Goal: Entertainment & Leisure: Consume media (video, audio)

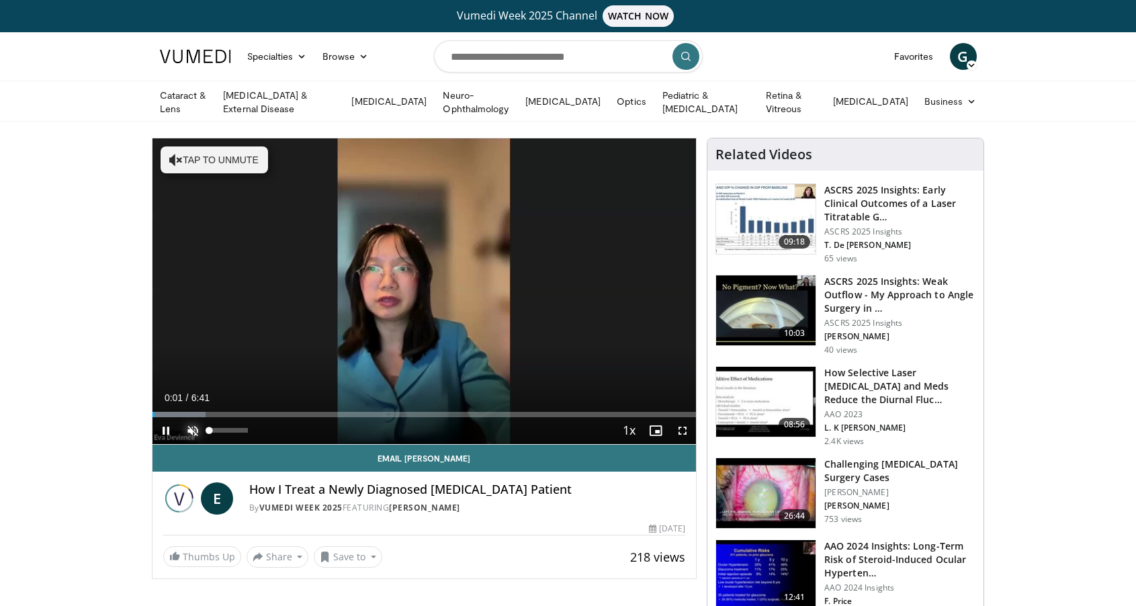
click at [198, 431] on span "Video Player" at bounding box center [192, 430] width 27 height 27
click at [226, 430] on div "46%" at bounding box center [229, 430] width 38 height 5
click at [681, 427] on span "Video Player" at bounding box center [682, 430] width 27 height 27
